Goal: Information Seeking & Learning: Learn about a topic

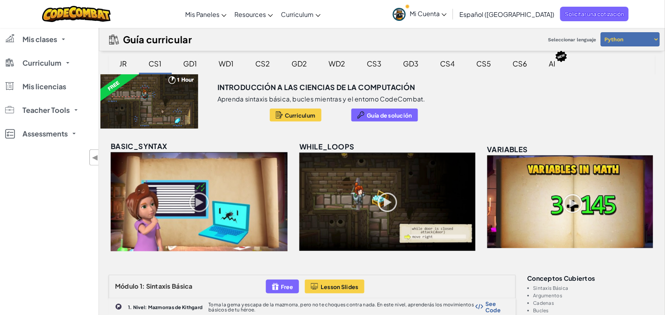
click at [191, 64] on div "GD1" at bounding box center [191, 63] width 30 height 19
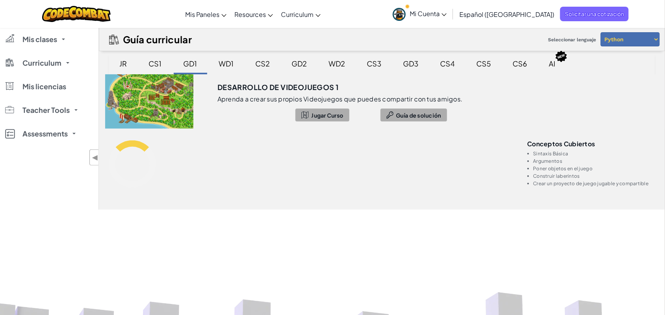
click at [651, 40] on select "Python JavaScript" at bounding box center [629, 39] width 59 height 14
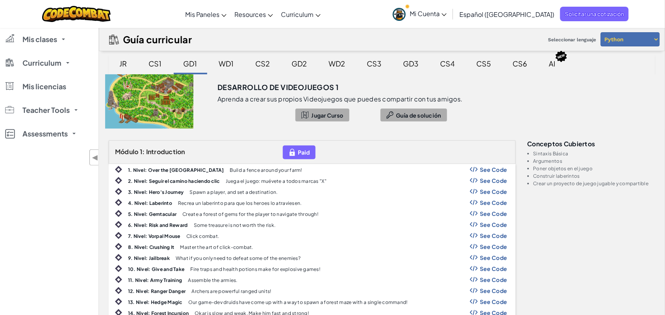
drag, startPoint x: 157, startPoint y: 62, endPoint x: 126, endPoint y: 64, distance: 31.2
click at [144, 71] on div "CS1" at bounding box center [155, 63] width 29 height 19
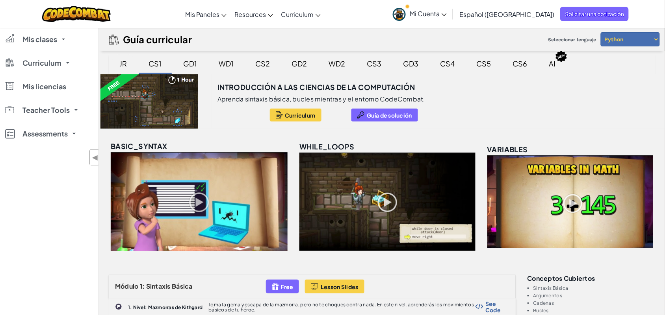
click at [128, 65] on div "JR" at bounding box center [123, 63] width 23 height 19
click at [124, 64] on div "JR" at bounding box center [123, 63] width 23 height 19
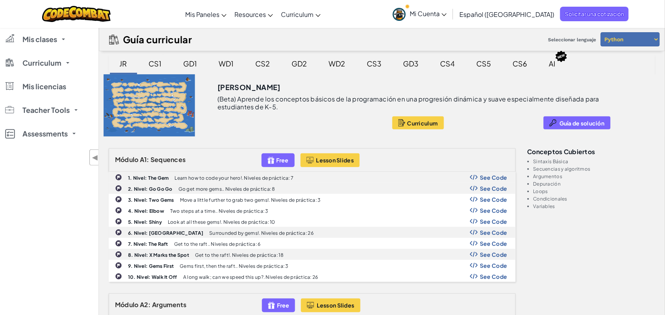
click at [161, 63] on div "CS1" at bounding box center [155, 63] width 29 height 19
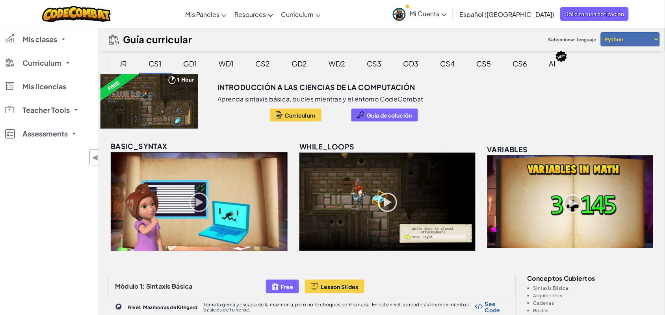
click at [216, 67] on div "WD1" at bounding box center [226, 63] width 31 height 19
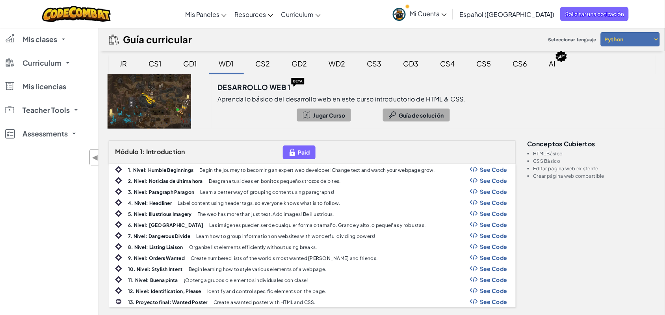
scroll to position [82, 0]
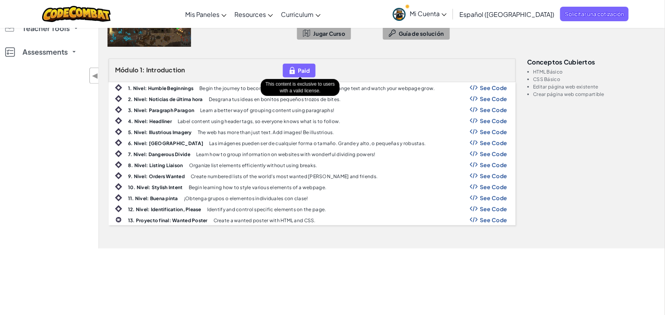
click at [297, 70] on div "Paid" at bounding box center [299, 71] width 33 height 14
click at [298, 70] on div "Paid" at bounding box center [299, 71] width 33 height 14
click at [357, 87] on p "Begin the journey to becoming an expert web developer! Change text and watch yo…" at bounding box center [316, 88] width 235 height 5
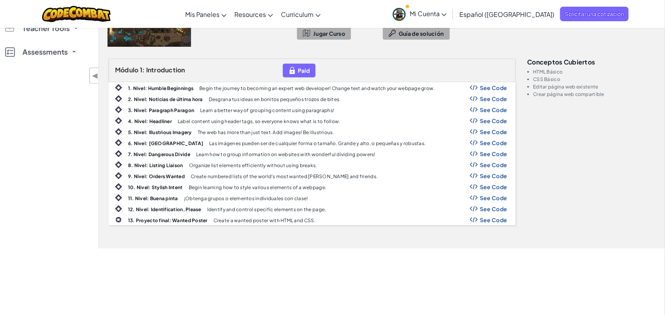
click at [479, 87] on div "See Code" at bounding box center [488, 88] width 37 height 6
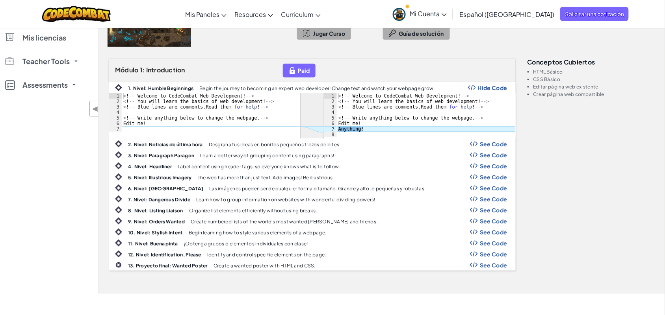
click at [480, 90] on span "Hide Code" at bounding box center [493, 88] width 30 height 6
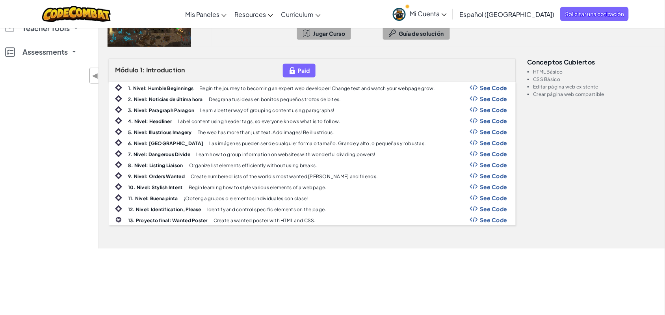
click at [115, 87] on img at bounding box center [118, 87] width 7 height 7
click at [121, 87] on img at bounding box center [118, 87] width 7 height 7
click at [144, 89] on b "1. Nivel: Humble Beginnings" at bounding box center [160, 88] width 65 height 6
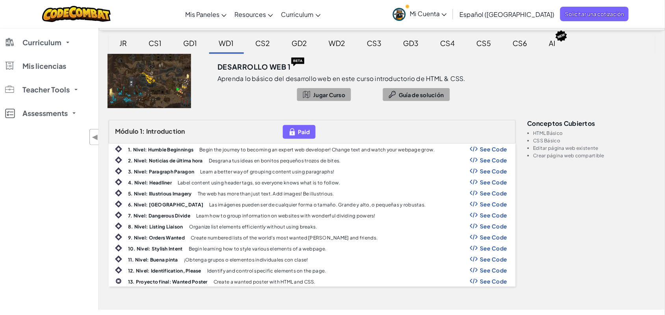
scroll to position [0, 0]
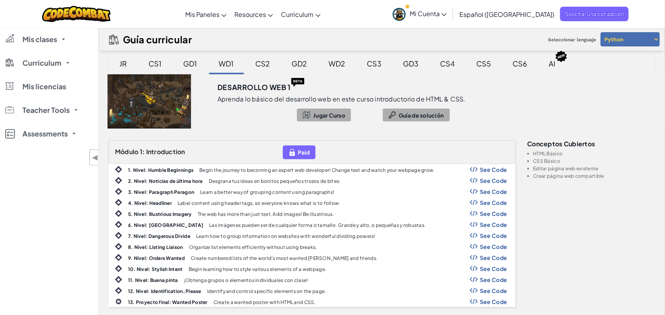
click at [566, 2] on div "Mi Cuenta [PERSON_NAME] [PERSON_NAME] Perfil Configuración Notificaciones 1 Pro…" at bounding box center [509, 14] width 240 height 25
click at [566, 7] on span "Solicitar una cotización" at bounding box center [594, 14] width 69 height 15
